Goal: Task Accomplishment & Management: Manage account settings

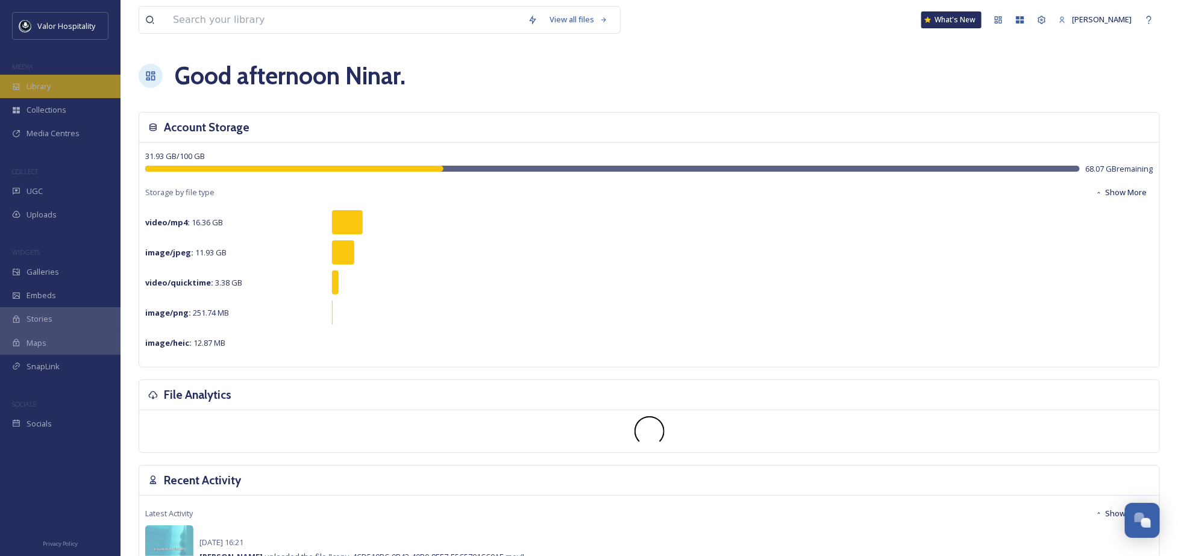
click at [60, 89] on div "Library" at bounding box center [60, 86] width 120 height 23
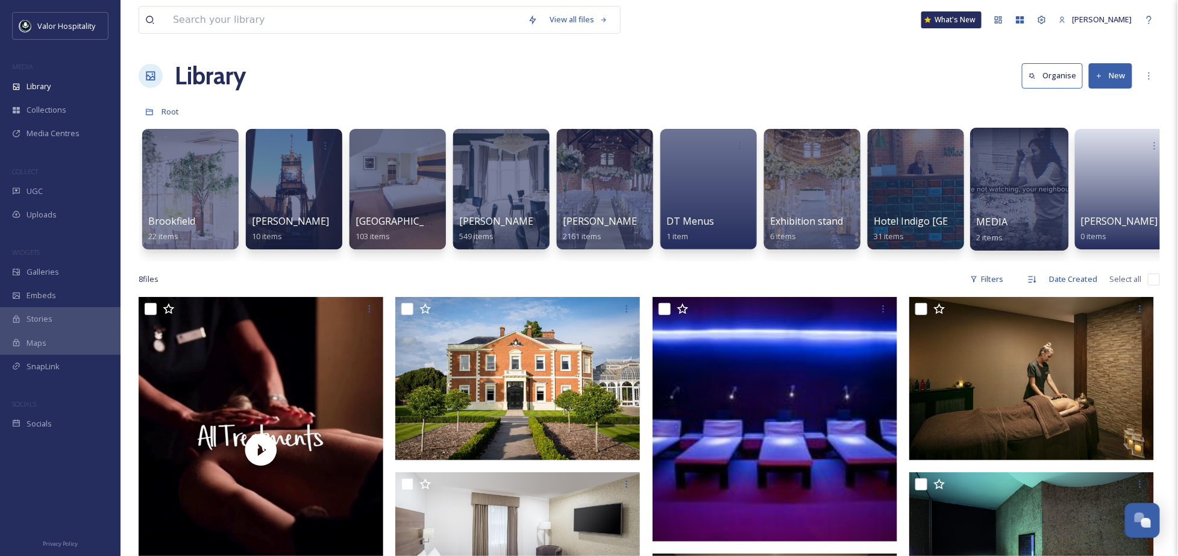
click at [1020, 180] on div at bounding box center [1019, 189] width 98 height 123
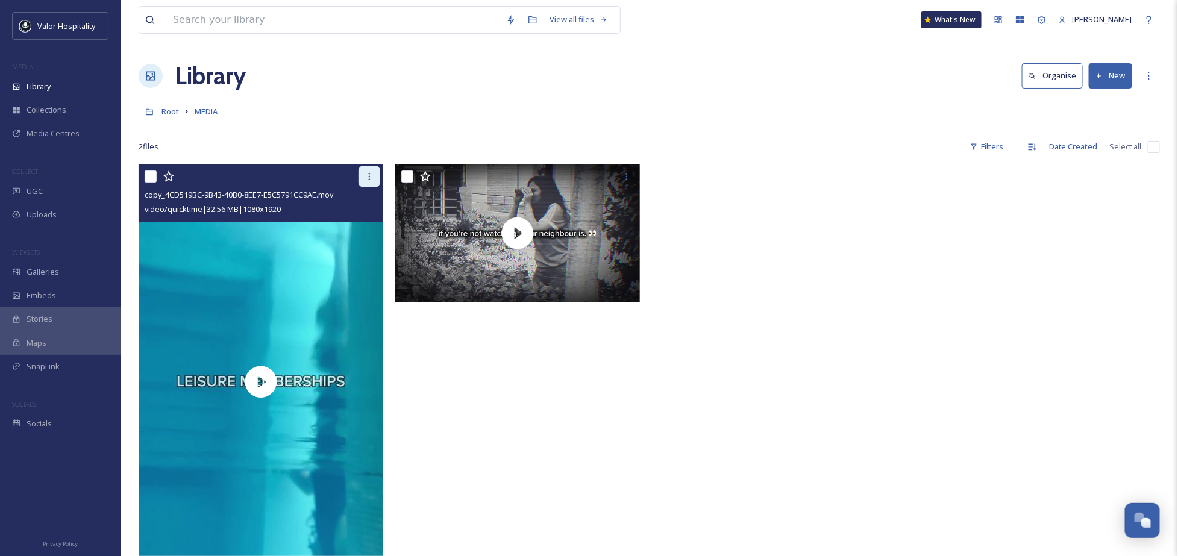
click at [371, 172] on icon at bounding box center [369, 177] width 10 height 10
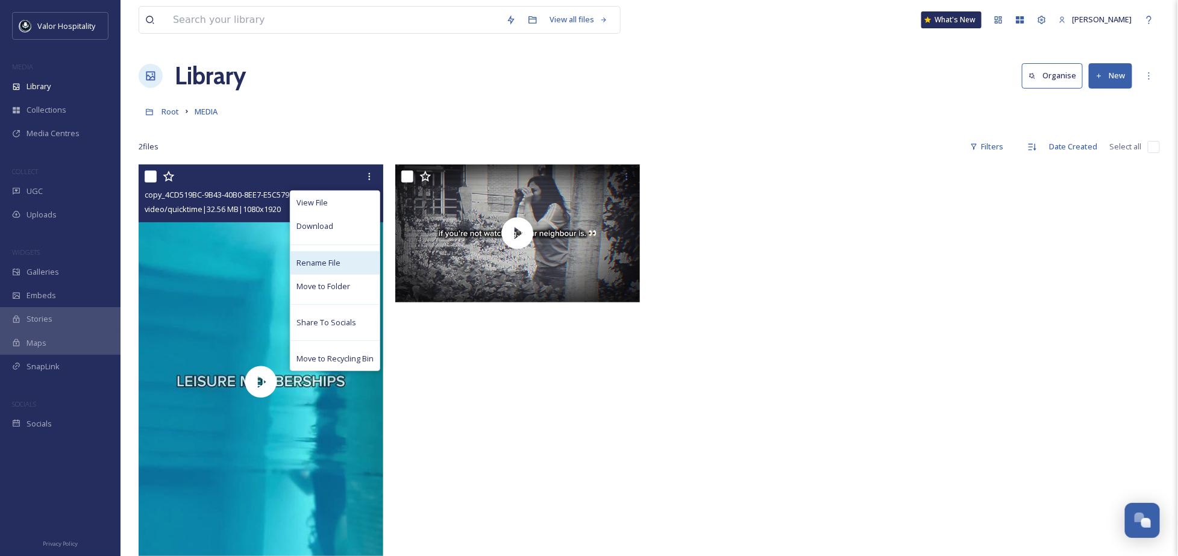
click at [350, 258] on div "Rename File" at bounding box center [334, 262] width 89 height 23
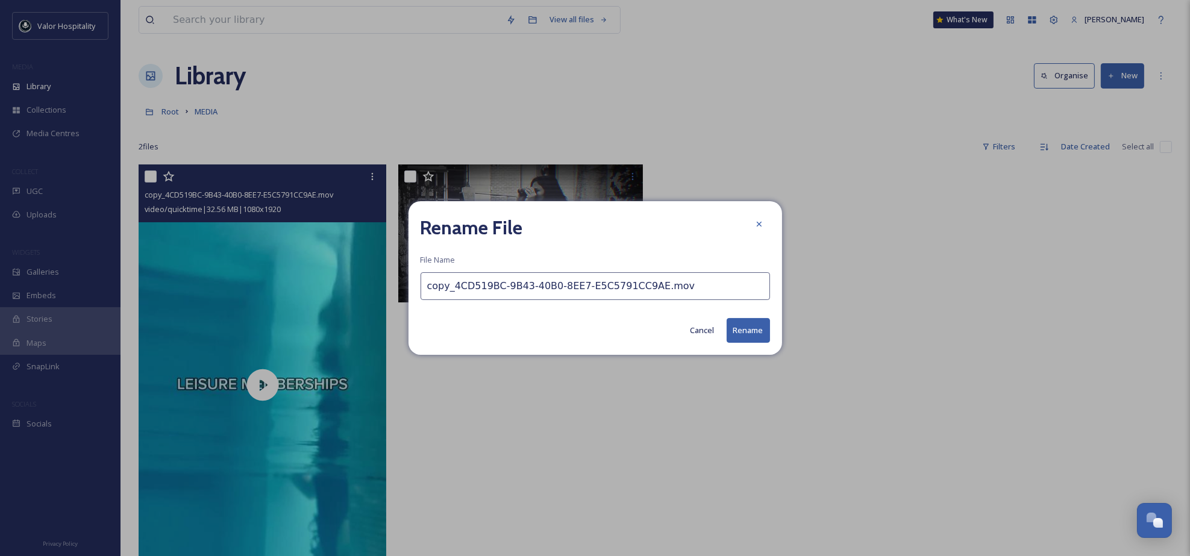
drag, startPoint x: 690, startPoint y: 288, endPoint x: 219, endPoint y: 279, distance: 470.5
click at [219, 279] on div "Rename File File Name copy_4CD519BC-9B43-40B0-8EE7-E5C5791CC9AE.mov Cancel Rena…" at bounding box center [595, 278] width 1190 height 556
type input "September Close out offer"
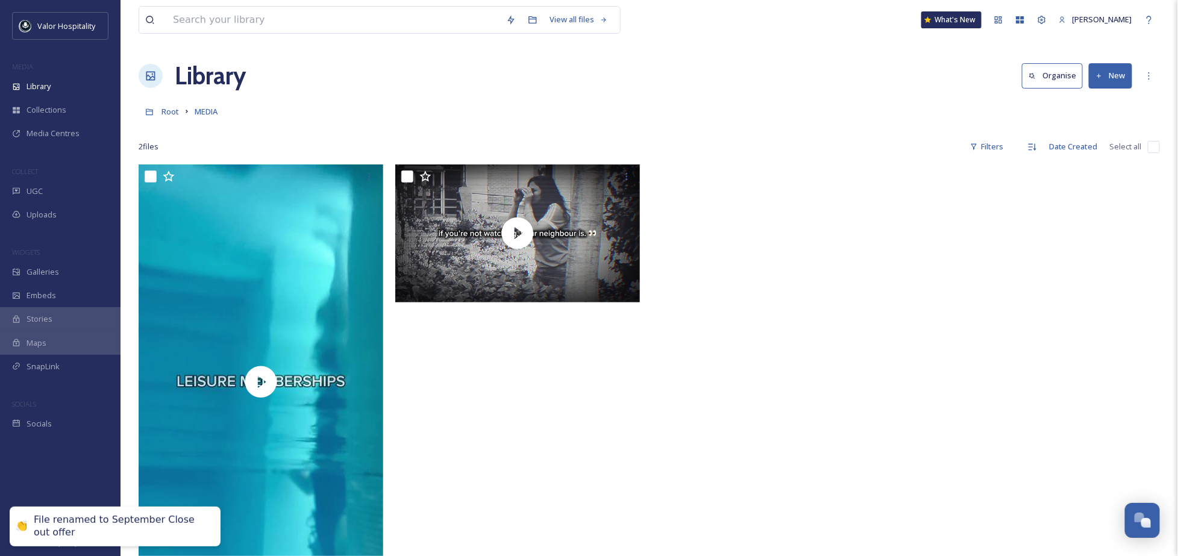
click at [425, 351] on div at bounding box center [520, 384] width 251 height 441
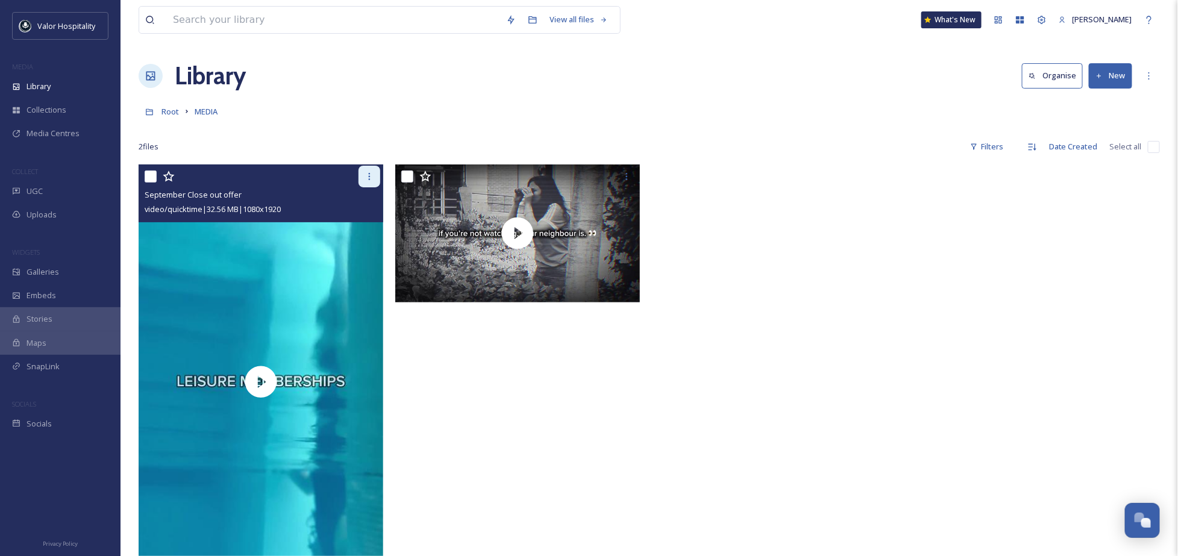
click at [363, 178] on div at bounding box center [369, 177] width 22 height 22
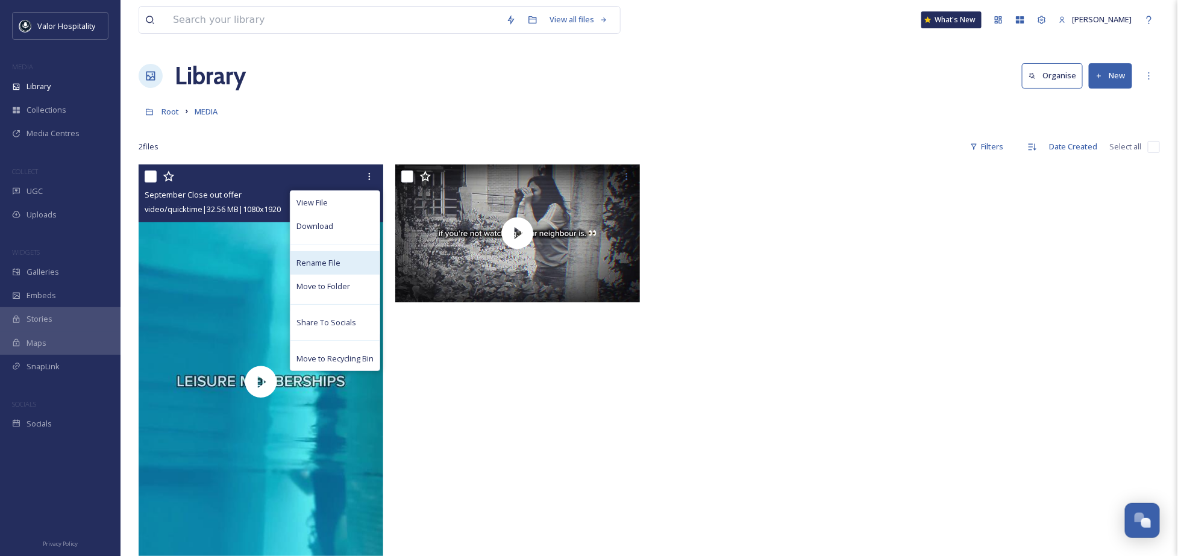
click at [324, 266] on span "Rename File" at bounding box center [318, 262] width 44 height 11
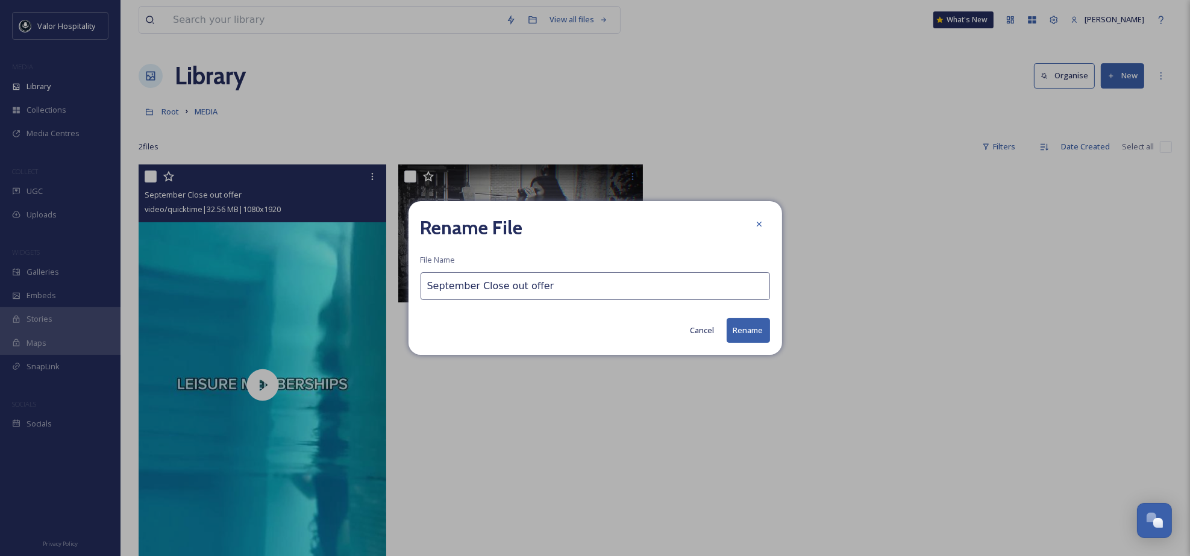
drag, startPoint x: 566, startPoint y: 286, endPoint x: 485, endPoint y: 290, distance: 81.4
click at [485, 290] on input "September Close out offer" at bounding box center [594, 286] width 349 height 28
type input "September Offer"
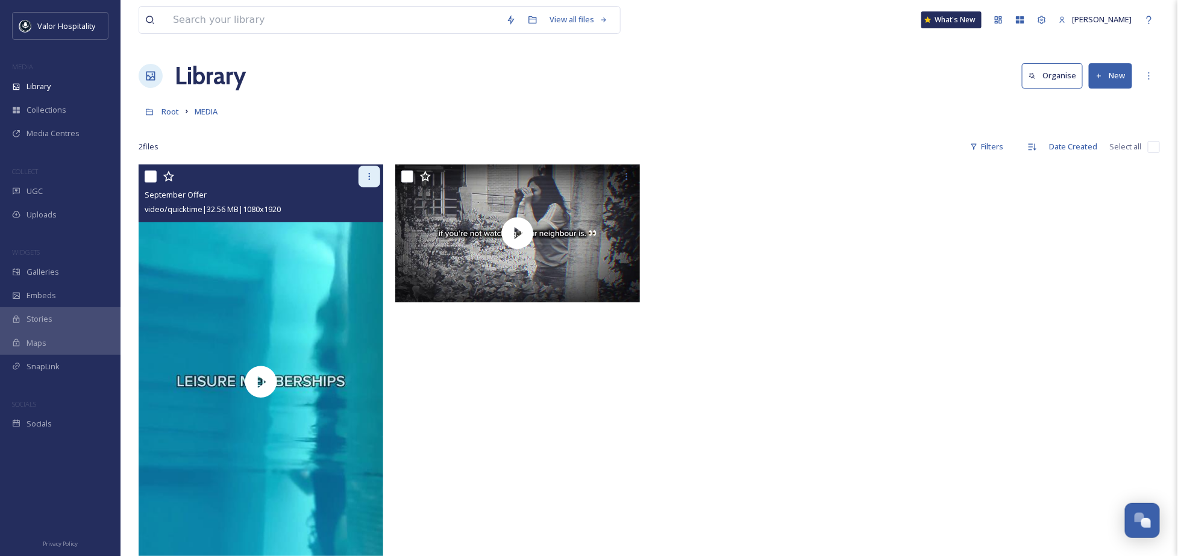
click at [371, 170] on div at bounding box center [369, 177] width 22 height 22
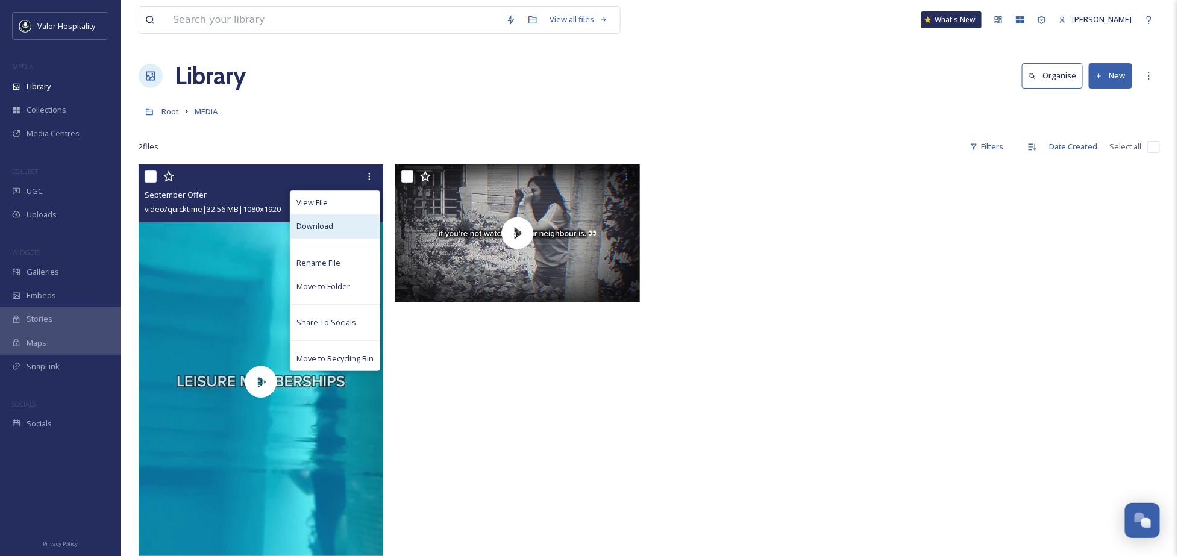
click at [328, 226] on span "Download" at bounding box center [314, 225] width 37 height 11
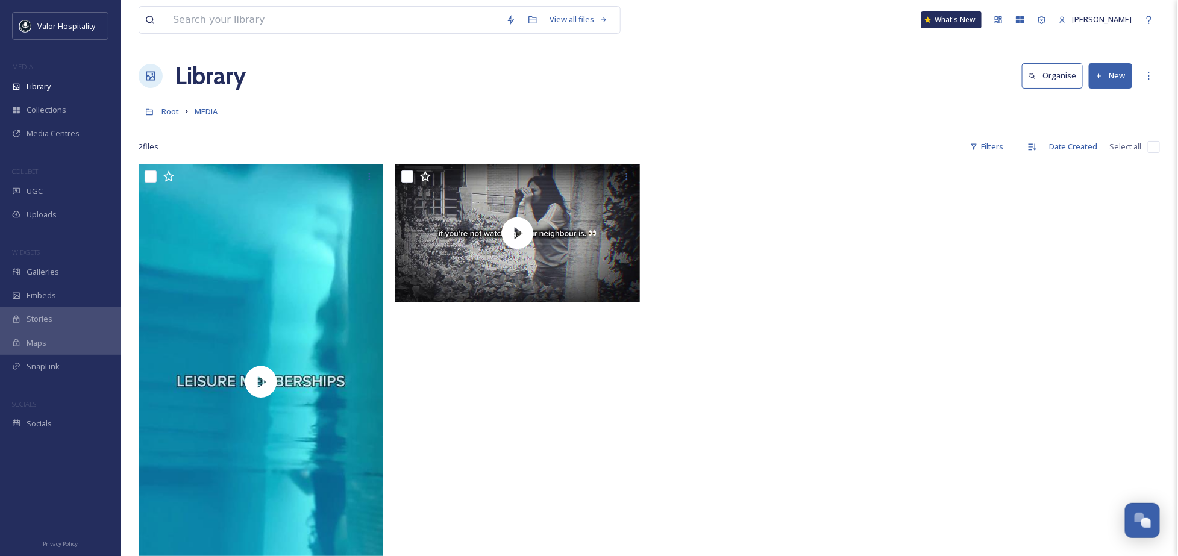
click at [762, 146] on div "2 file s Filters Date Created Select all" at bounding box center [649, 146] width 1021 height 23
